Goal: Find specific page/section

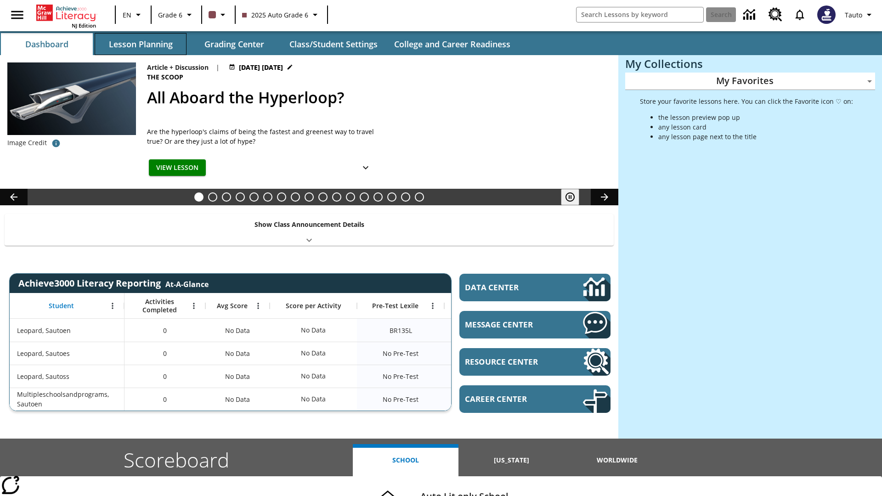
click at [141, 44] on button "Lesson Planning" at bounding box center [141, 44] width 92 height 22
